Goal: Transaction & Acquisition: Purchase product/service

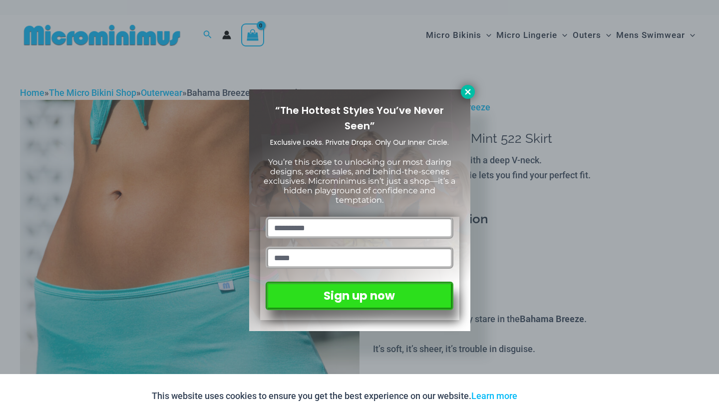
click at [469, 89] on icon at bounding box center [467, 91] width 5 height 5
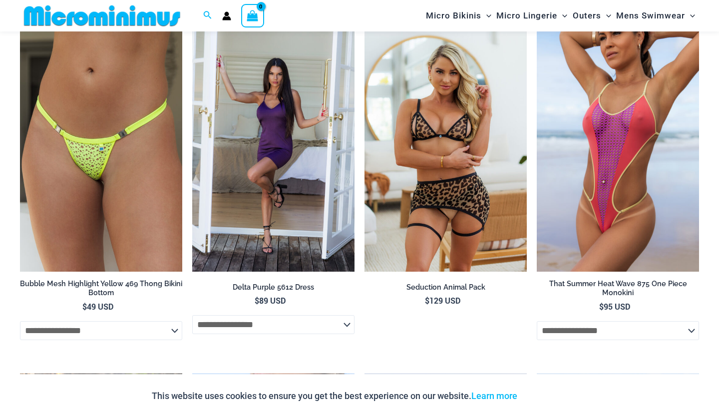
scroll to position [1472, 0]
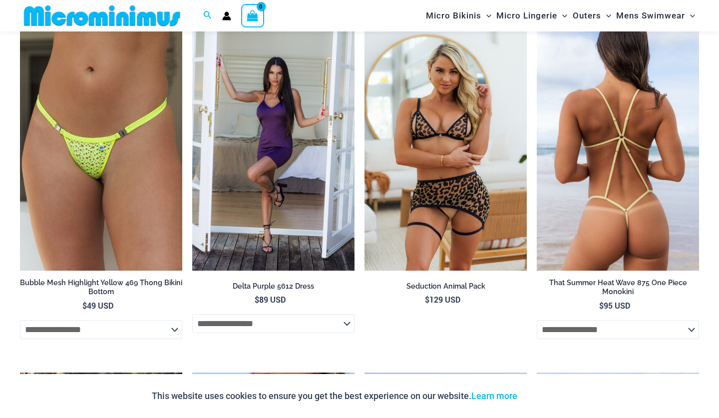
click at [590, 151] on img at bounding box center [618, 149] width 162 height 244
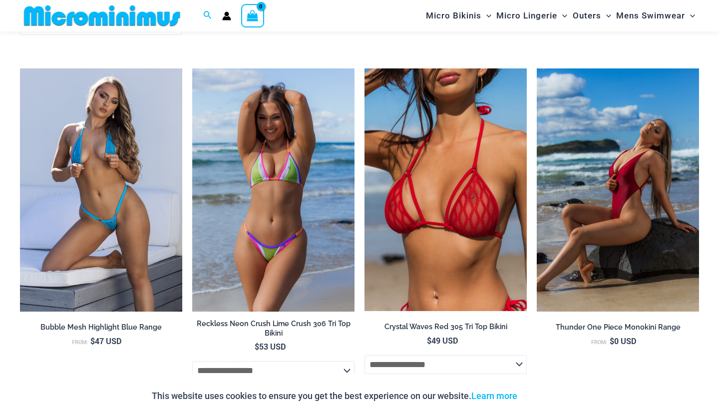
scroll to position [1599, 0]
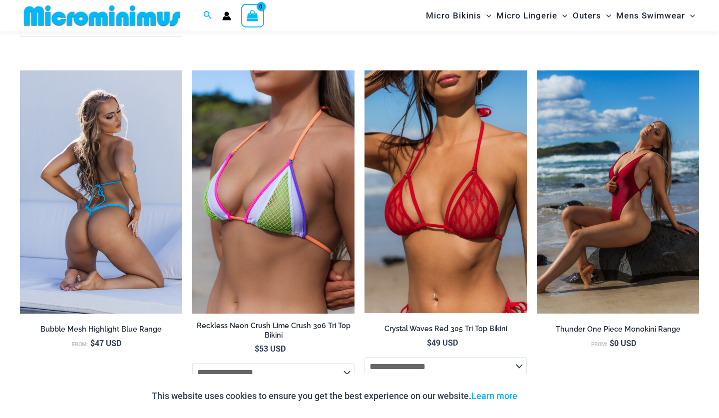
click at [139, 193] on img at bounding box center [101, 192] width 162 height 244
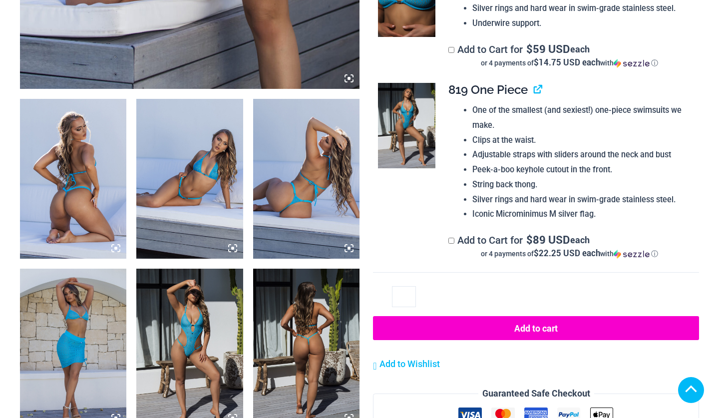
scroll to position [798, 0]
